Goal: Task Accomplishment & Management: Use online tool/utility

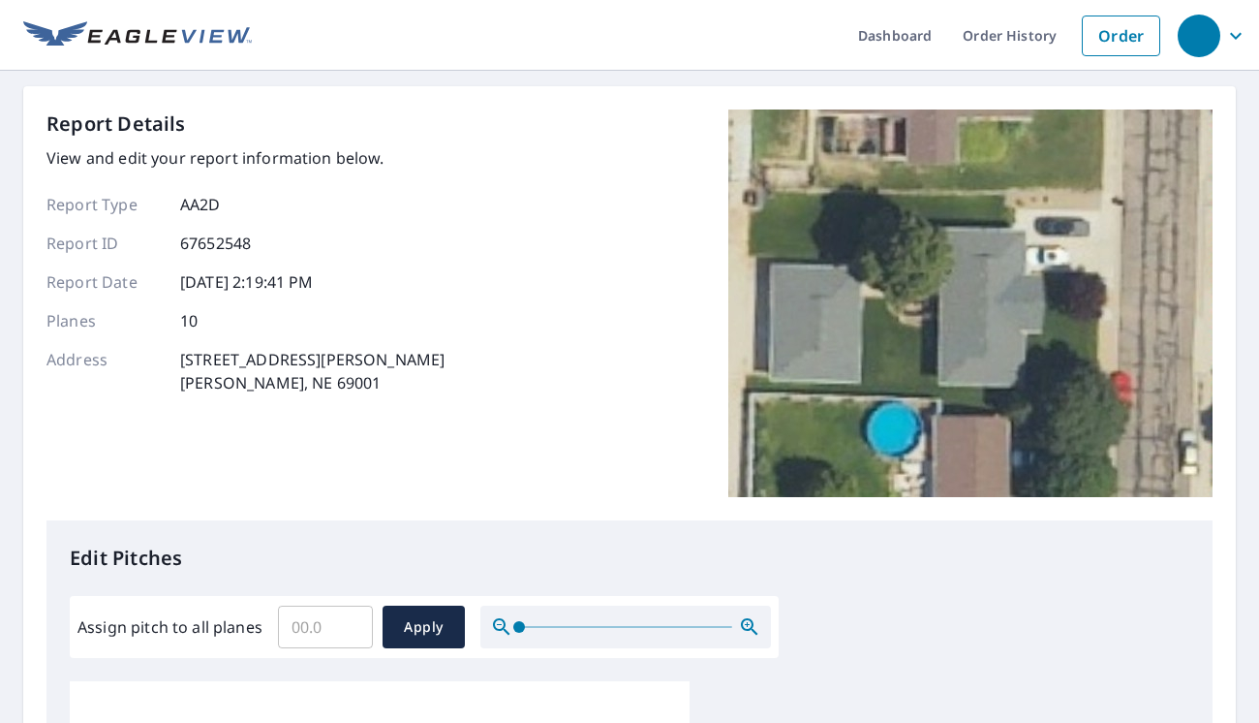
click at [321, 633] on input "Assign pitch to all planes" at bounding box center [325, 627] width 95 height 54
type input "4"
click at [446, 627] on span "Apply" at bounding box center [423, 627] width 51 height 24
type input "4"
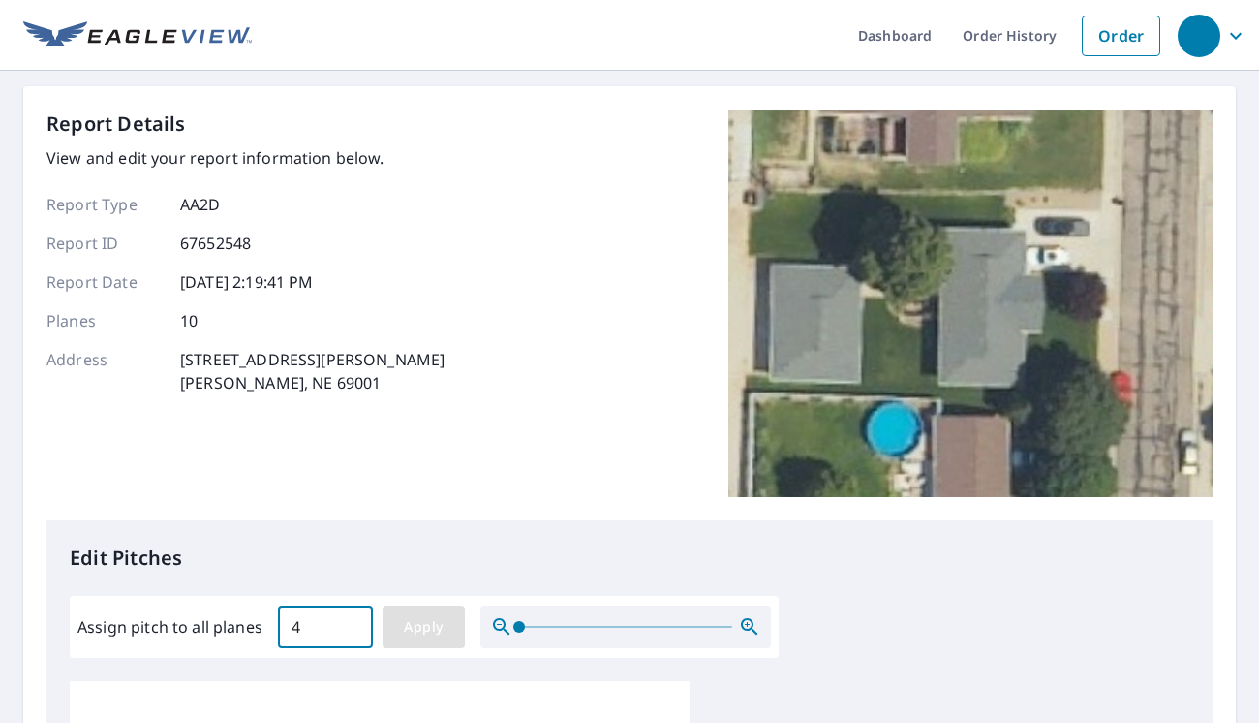
type input "4"
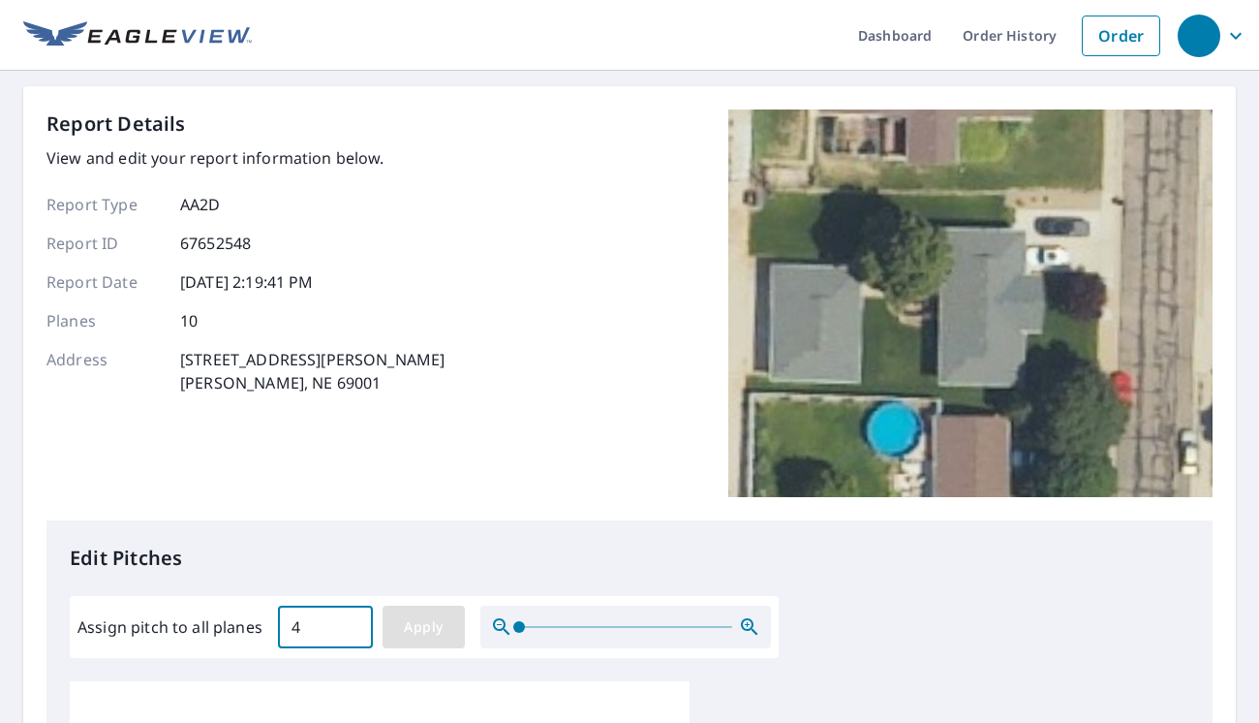
type input "4"
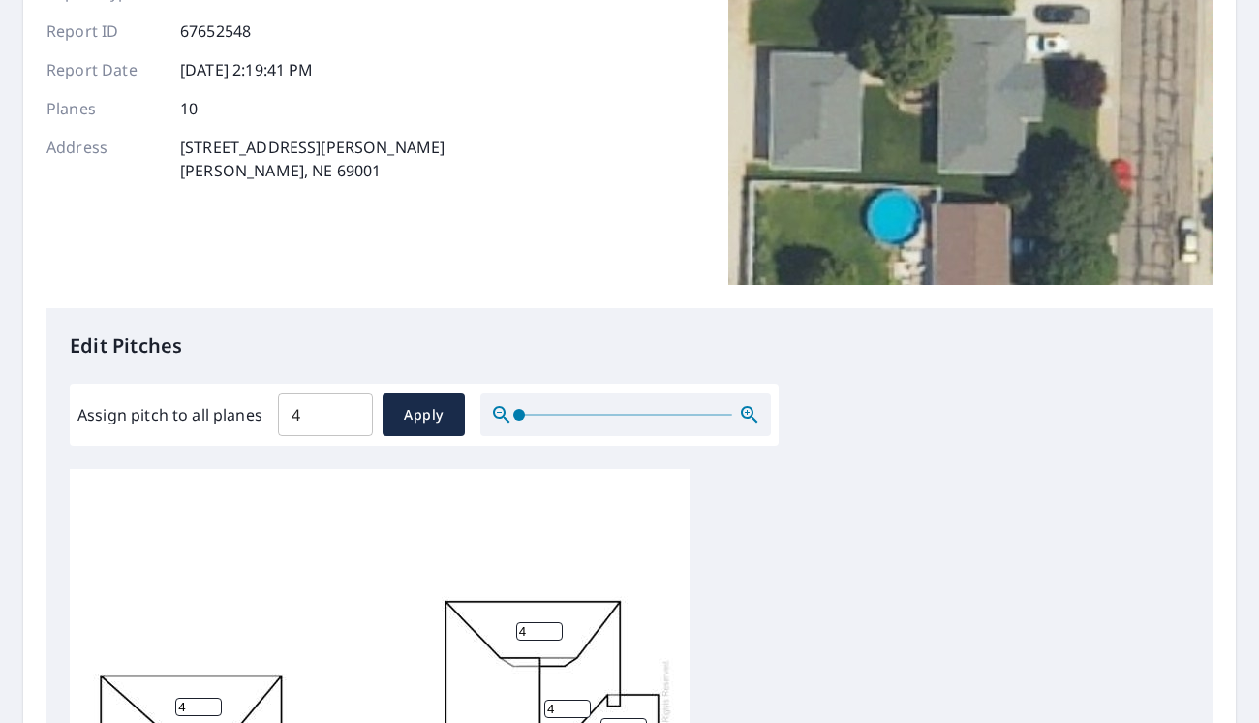
scroll to position [810, 0]
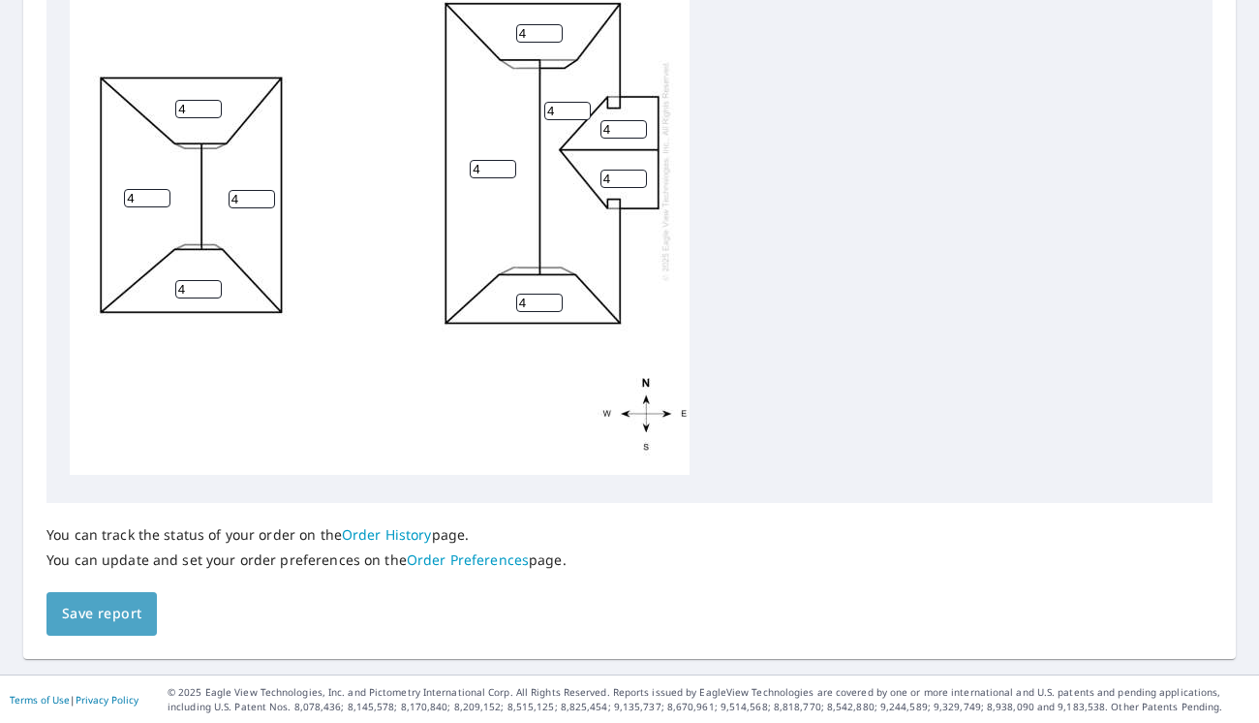
click at [124, 611] on span "Save report" at bounding box center [101, 613] width 79 height 24
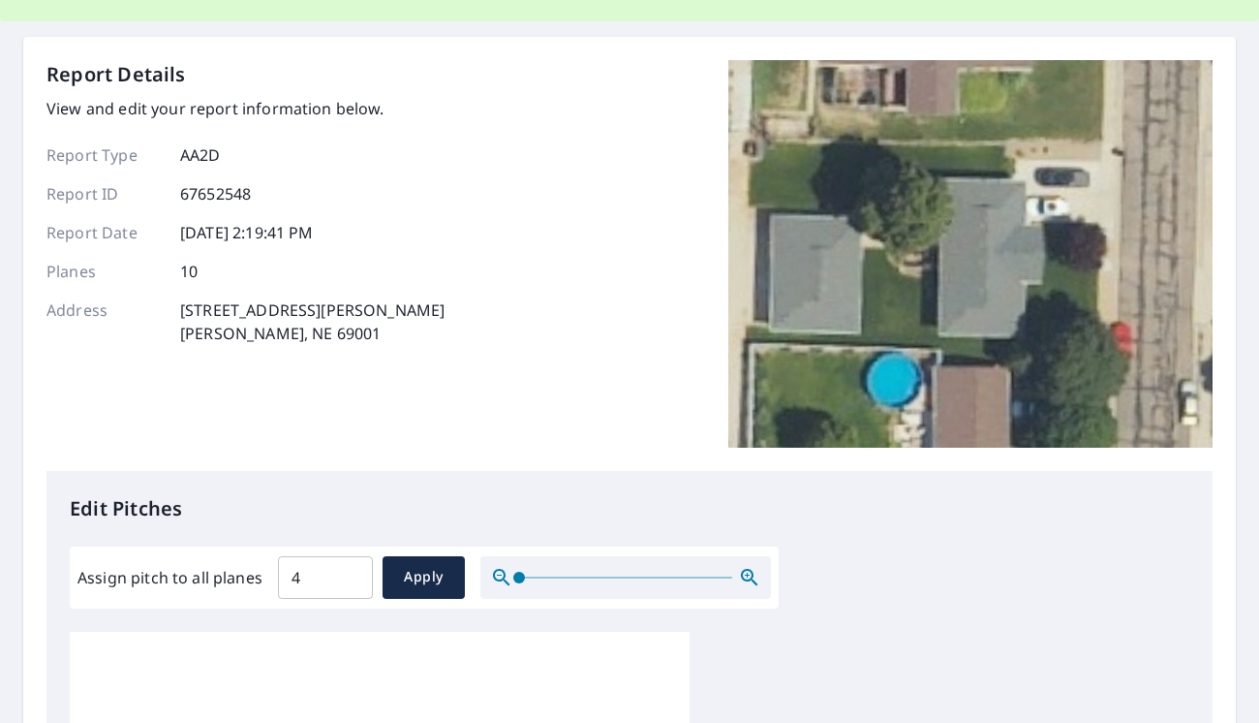
scroll to position [0, 0]
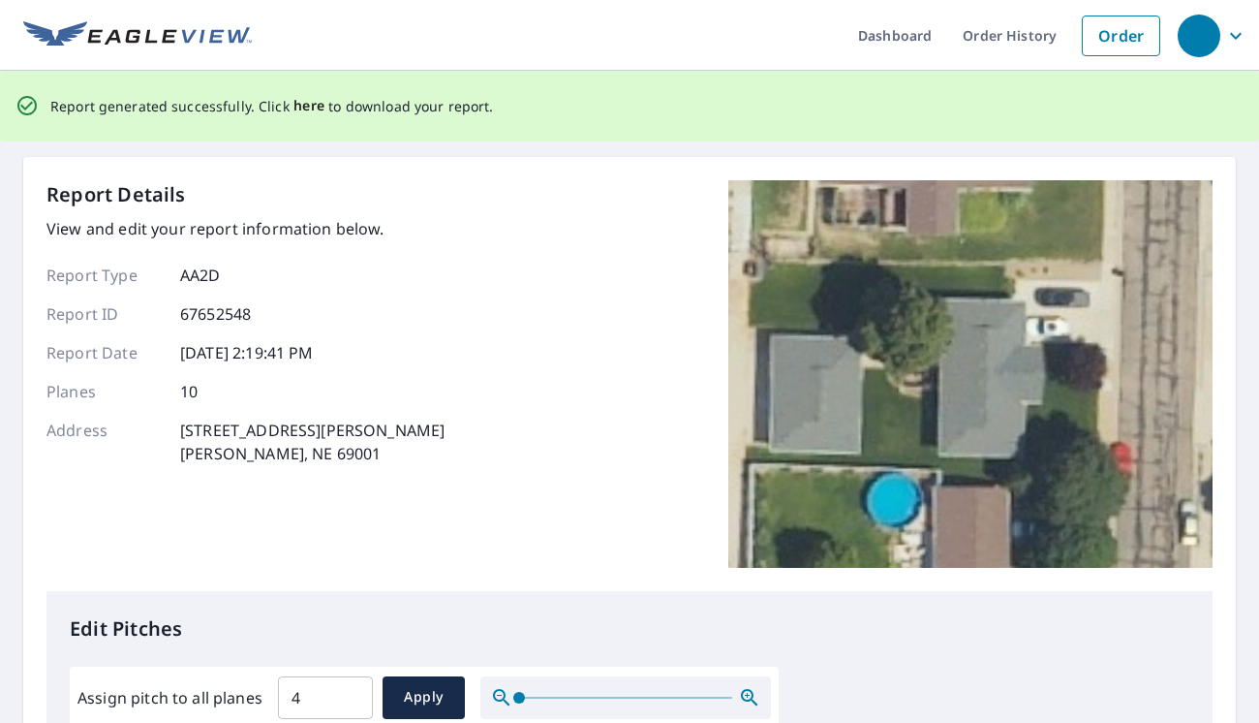
click at [305, 106] on span "here" at bounding box center [309, 106] width 32 height 24
